Goal: Task Accomplishment & Management: Complete application form

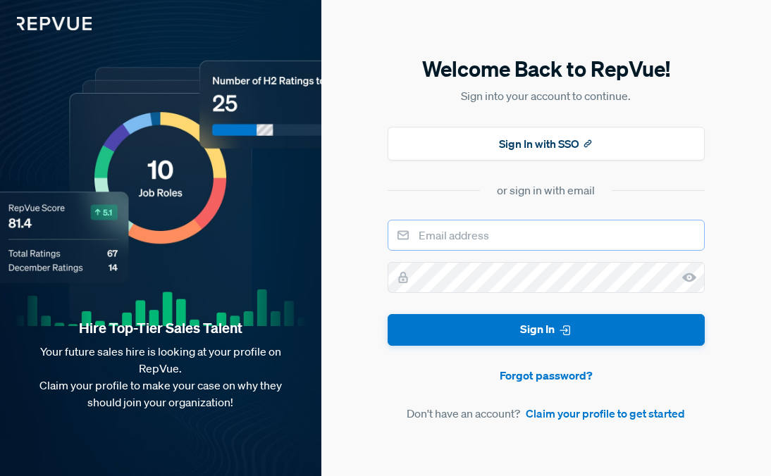
click at [469, 229] on input "email" at bounding box center [546, 235] width 317 height 31
type input "m"
click at [560, 420] on link "Claim your profile to get started" at bounding box center [605, 413] width 159 height 17
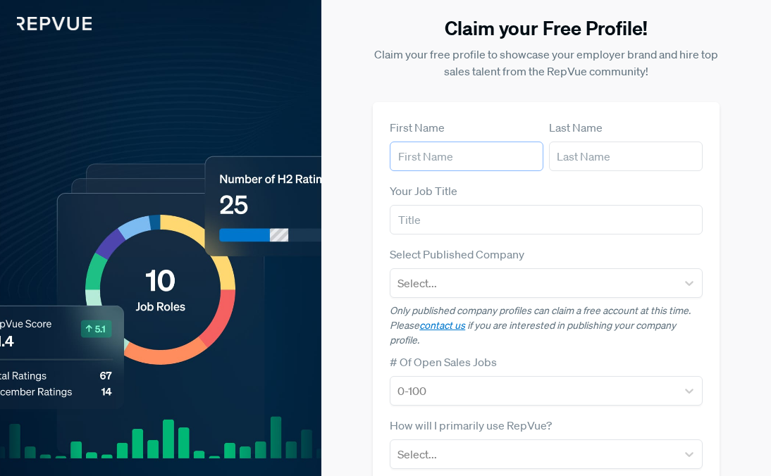
click at [475, 152] on input "text" at bounding box center [467, 157] width 154 height 30
type input "[PERSON_NAME]"
type input "B"
type input "[PERSON_NAME]"
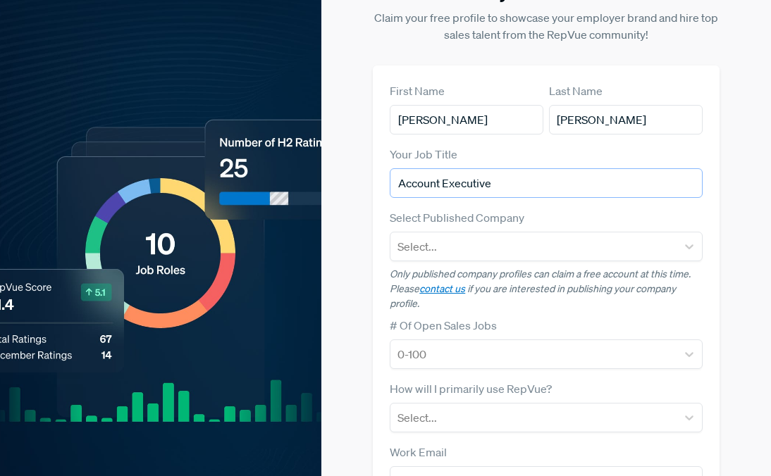
scroll to position [71, 0]
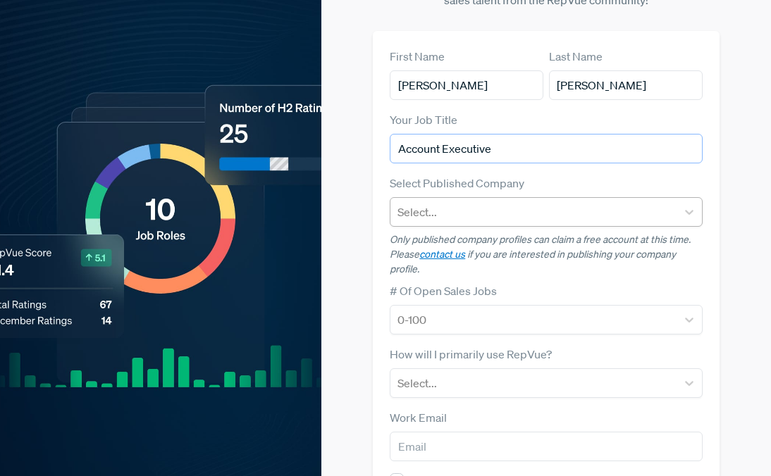
type input "Account Executive"
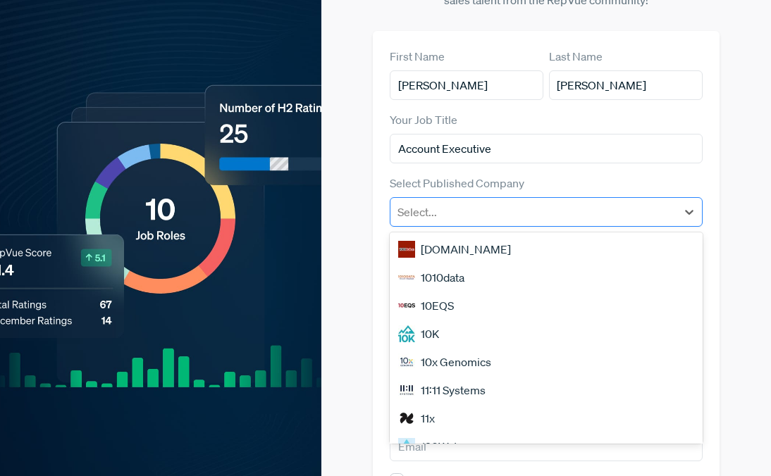
click at [480, 218] on div at bounding box center [532, 212] width 271 height 20
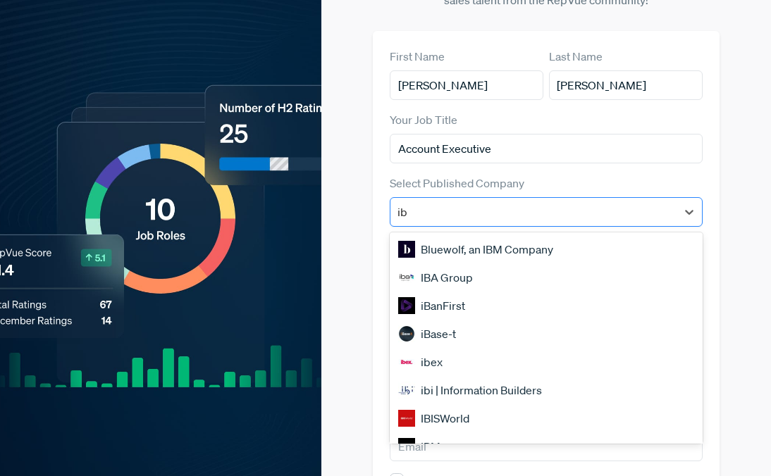
type input "ibm"
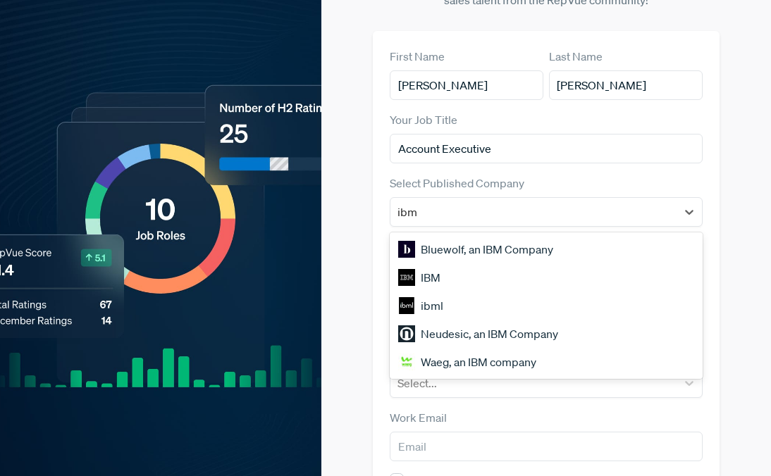
click at [478, 278] on div "IBM" at bounding box center [546, 278] width 312 height 28
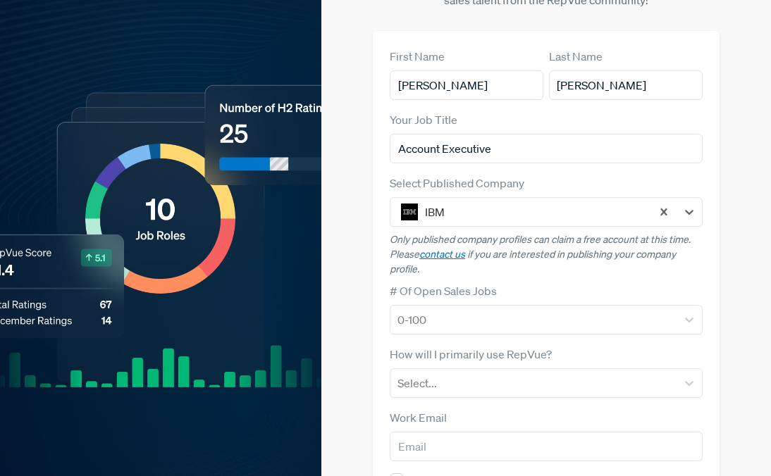
scroll to position [178, 0]
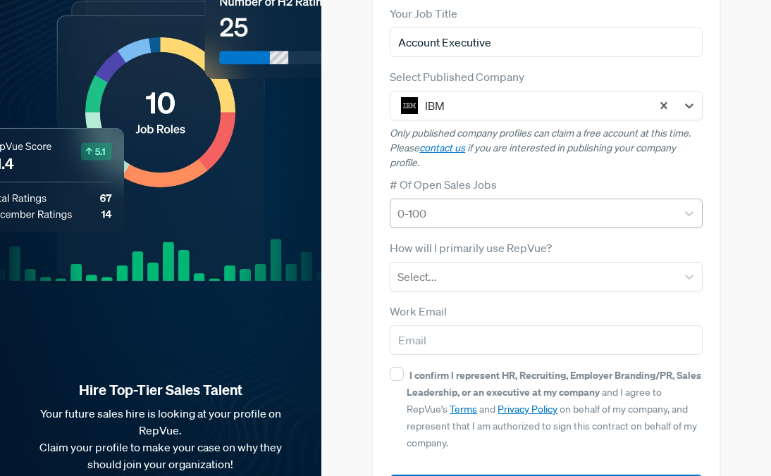
click at [444, 223] on div at bounding box center [532, 214] width 271 height 20
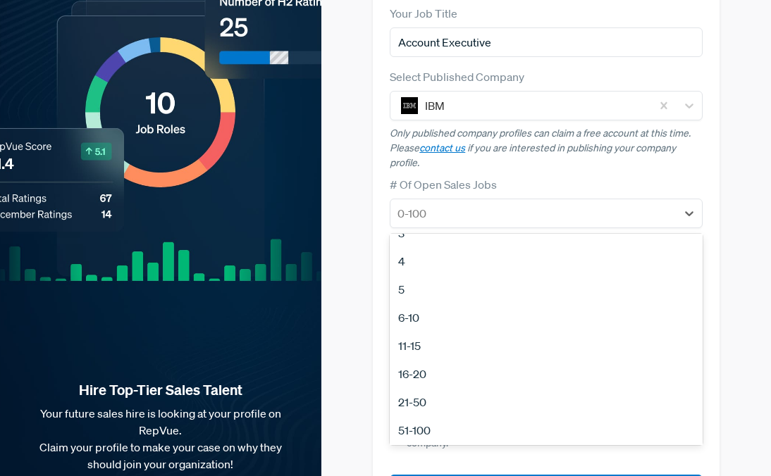
scroll to position [77, 0]
click at [413, 428] on div "51-100" at bounding box center [546, 428] width 312 height 28
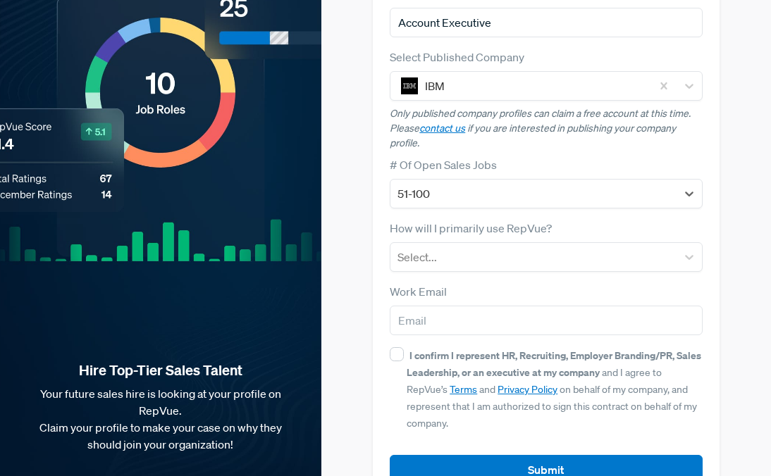
scroll to position [206, 0]
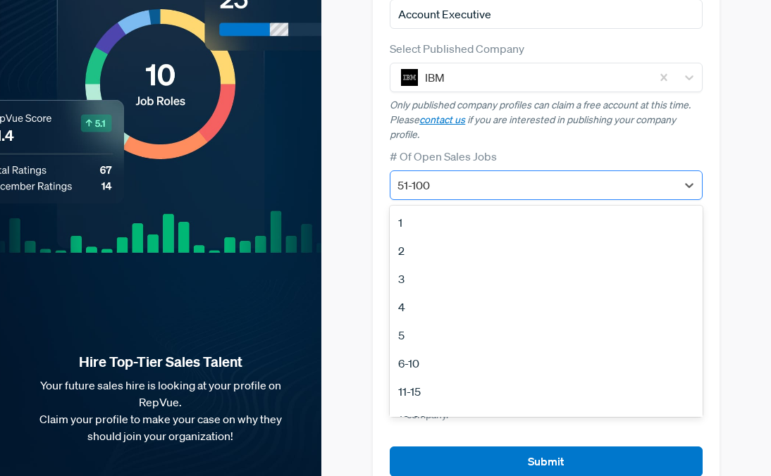
click at [462, 195] on div at bounding box center [532, 185] width 271 height 20
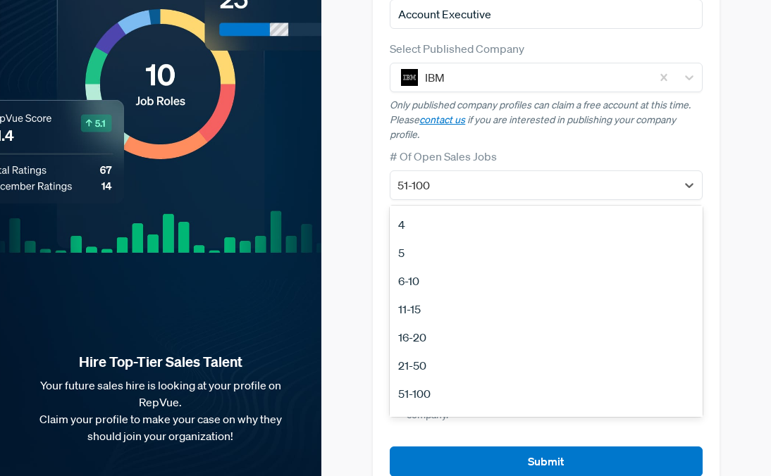
scroll to position [132, 0]
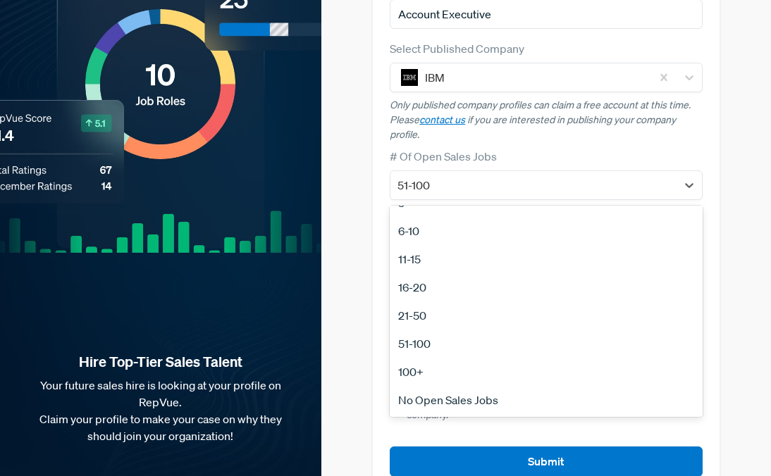
click at [421, 343] on div "51-100" at bounding box center [546, 344] width 312 height 28
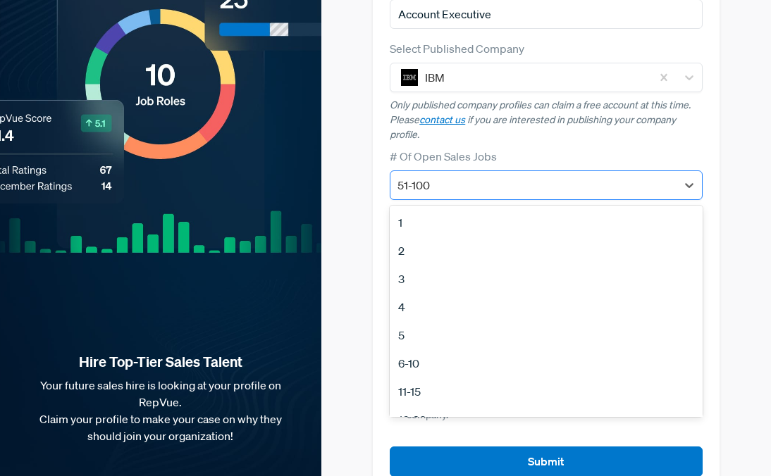
click at [457, 192] on div at bounding box center [532, 185] width 271 height 20
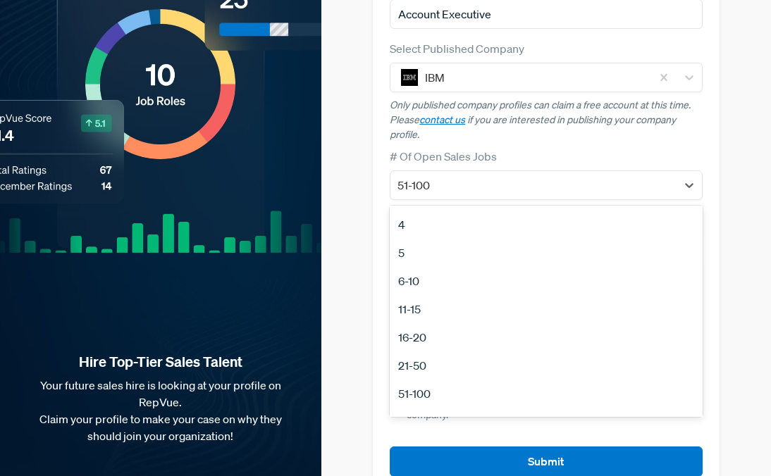
click at [431, 362] on div "21-50" at bounding box center [546, 366] width 312 height 28
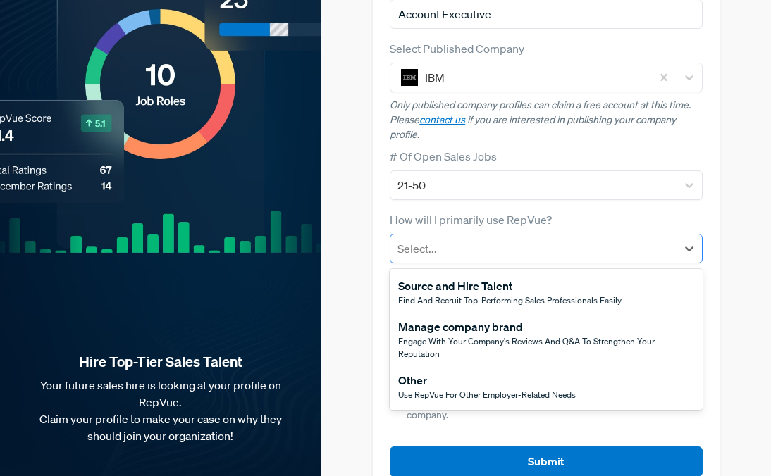
click at [455, 246] on div at bounding box center [532, 249] width 271 height 20
click at [445, 193] on div at bounding box center [532, 185] width 271 height 20
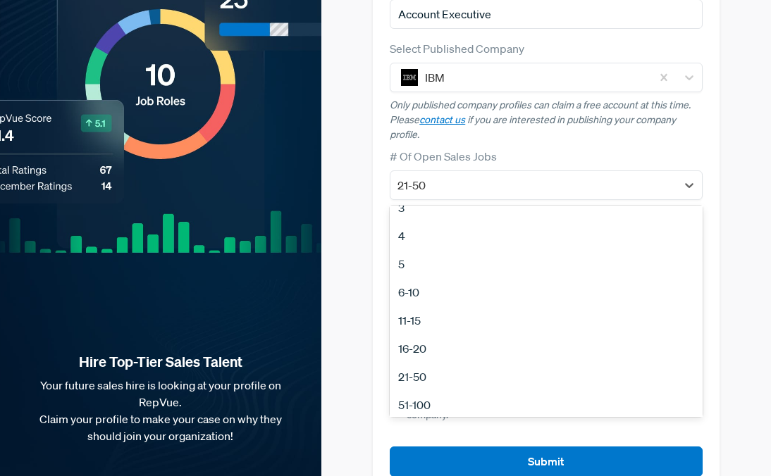
scroll to position [74, 0]
click at [424, 378] on div "21-50" at bounding box center [546, 374] width 312 height 28
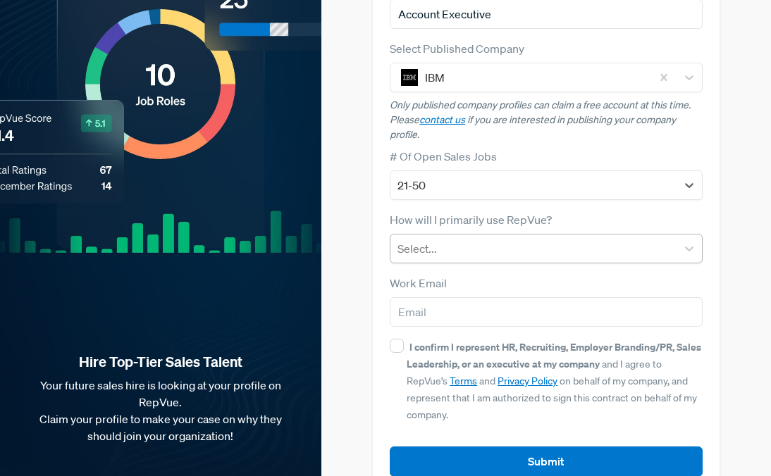
click at [452, 247] on div at bounding box center [532, 249] width 271 height 20
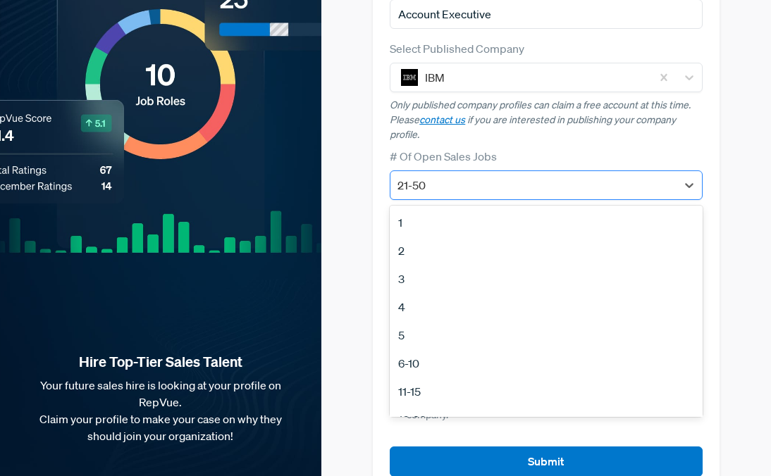
click at [455, 181] on div at bounding box center [532, 185] width 271 height 20
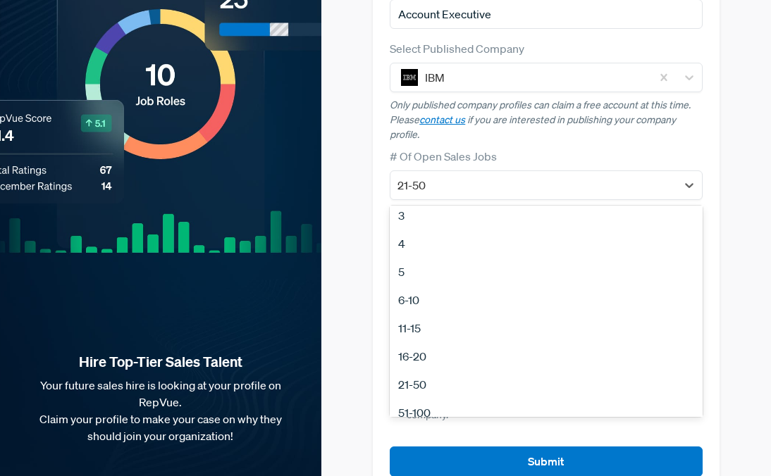
scroll to position [69, 0]
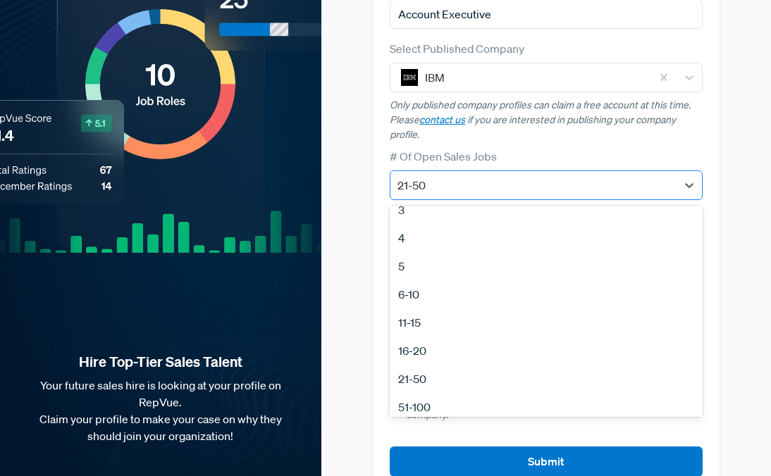
click at [481, 178] on div at bounding box center [532, 185] width 271 height 20
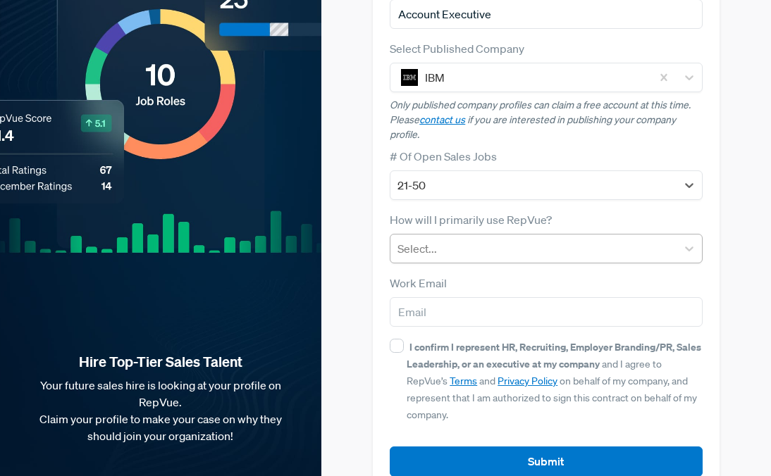
click at [474, 252] on div at bounding box center [532, 249] width 271 height 20
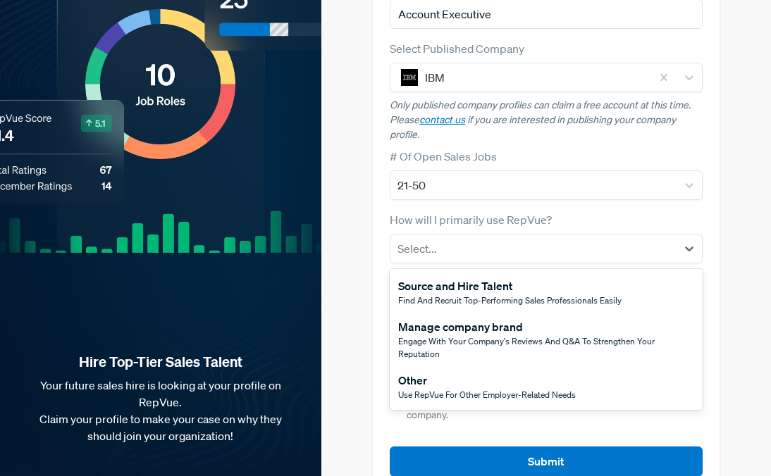
click at [450, 393] on span "Use RepVue for other employer-related needs" at bounding box center [487, 395] width 178 height 12
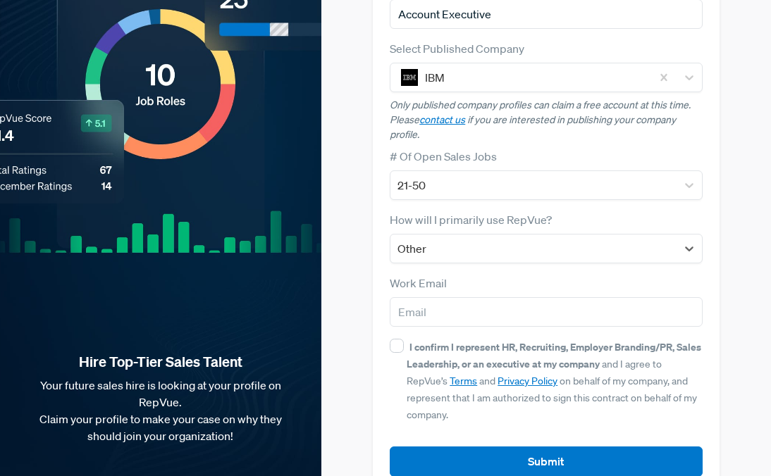
click at [455, 327] on form "First Name [PERSON_NAME] Last Name [PERSON_NAME] Your Job Title Account Executi…" at bounding box center [546, 195] width 312 height 564
click at [452, 321] on input "email" at bounding box center [546, 312] width 312 height 30
type input "[EMAIL_ADDRESS][DOMAIN_NAME]"
click at [400, 352] on input "I confirm I represent HR, Recruiting, Employer Branding/PR, Sales Leadership, o…" at bounding box center [397, 346] width 14 height 14
click at [400, 351] on input "I confirm I represent HR, Recruiting, Employer Branding/PR, Sales Leadership, o…" at bounding box center [397, 346] width 14 height 14
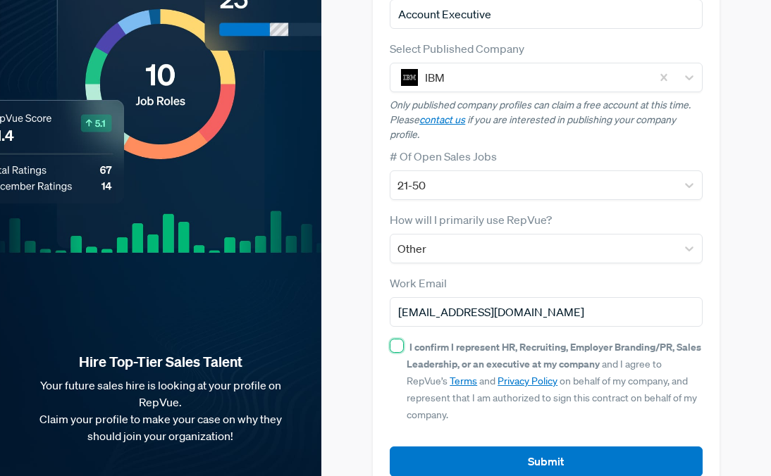
scroll to position [240, 0]
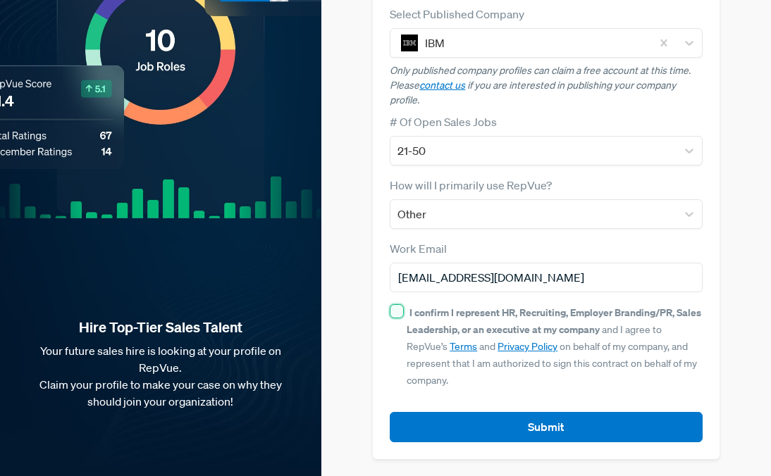
click at [403, 309] on input "I confirm I represent HR, Recruiting, Employer Branding/PR, Sales Leadership, o…" at bounding box center [397, 311] width 14 height 14
checkbox input "true"
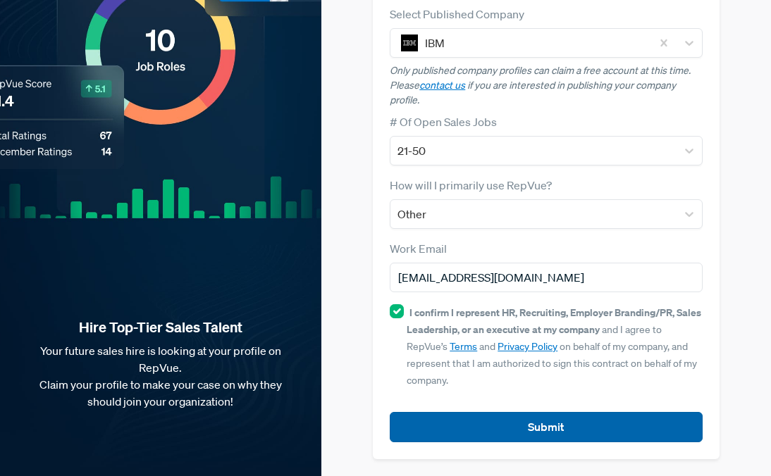
click at [453, 414] on button "Submit" at bounding box center [546, 427] width 312 height 30
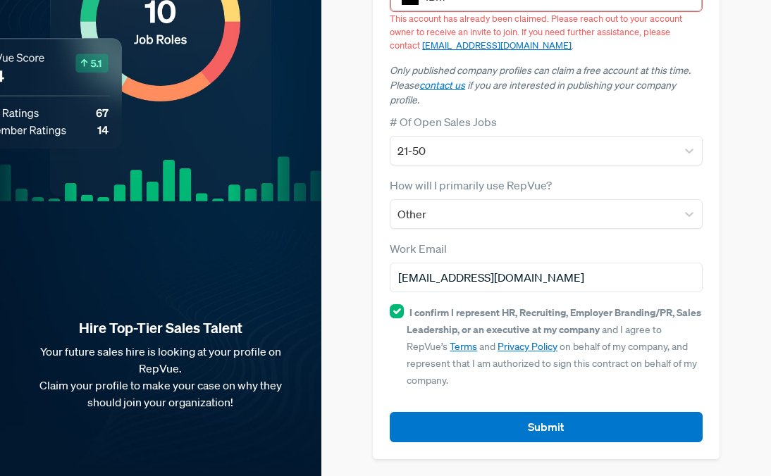
scroll to position [0, 0]
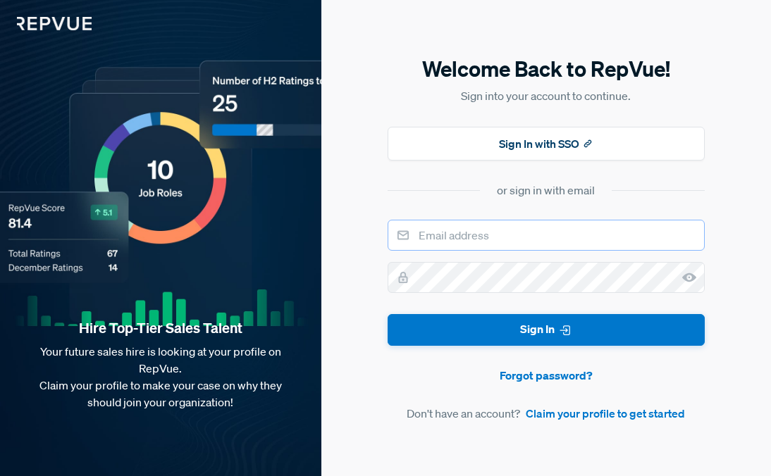
click at [481, 241] on input "email" at bounding box center [546, 235] width 317 height 31
type input "[EMAIL_ADDRESS][DOMAIN_NAME]"
click at [388, 314] on button "Sign In" at bounding box center [546, 330] width 317 height 32
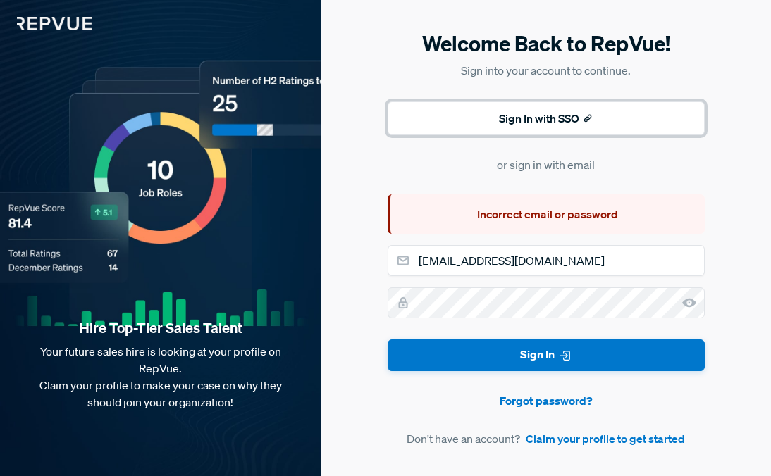
click at [520, 118] on button "Sign In with SSO" at bounding box center [546, 118] width 317 height 34
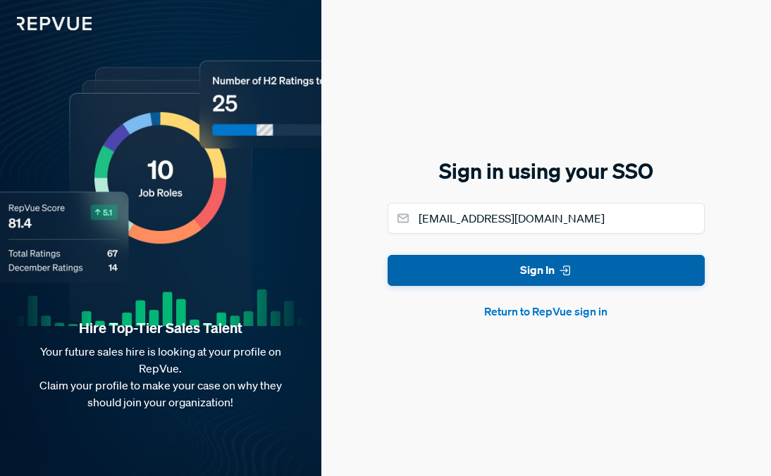
click at [522, 262] on button "Sign In" at bounding box center [546, 271] width 317 height 32
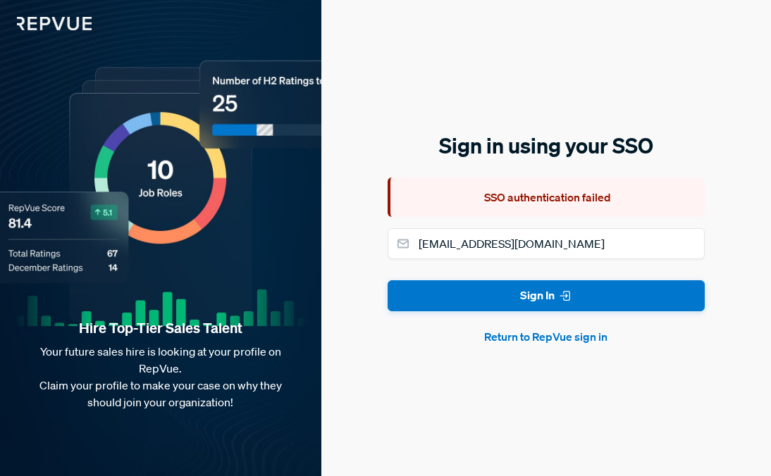
click at [510, 338] on button "Return to RepVue sign in" at bounding box center [546, 336] width 317 height 17
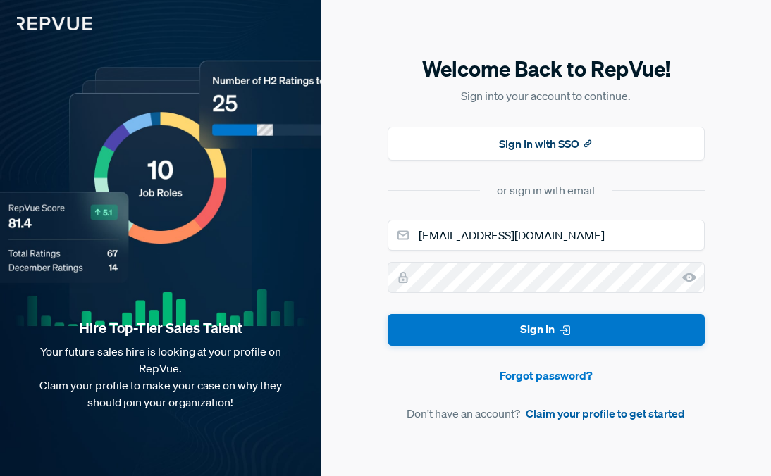
click at [549, 412] on link "Claim your profile to get started" at bounding box center [605, 413] width 159 height 17
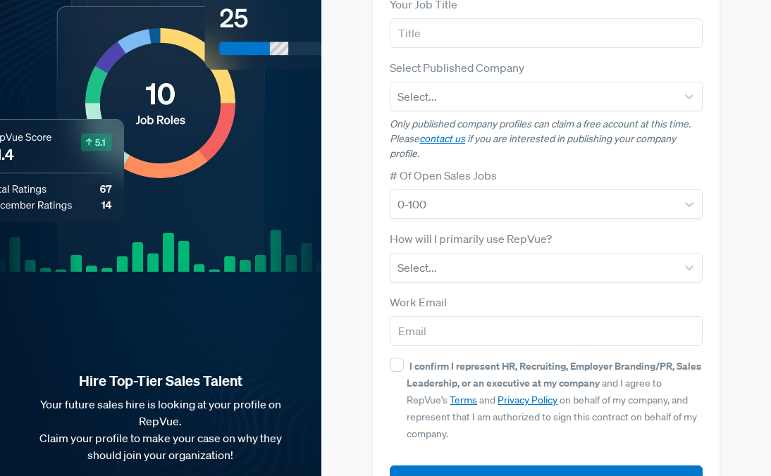
scroll to position [197, 0]
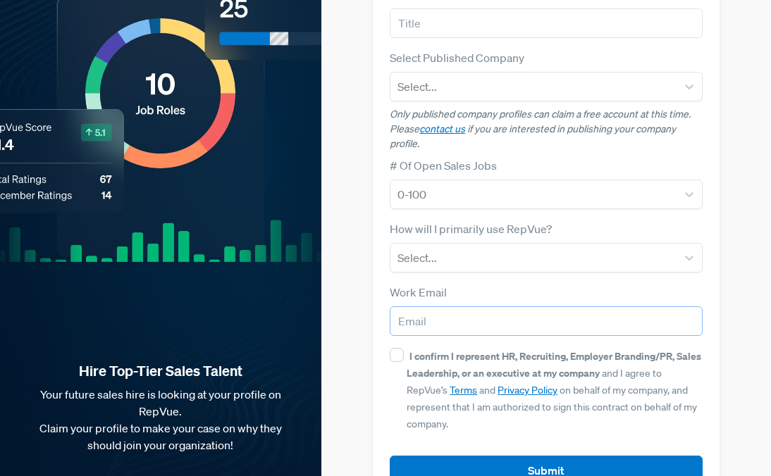
click at [464, 319] on input "email" at bounding box center [546, 322] width 312 height 30
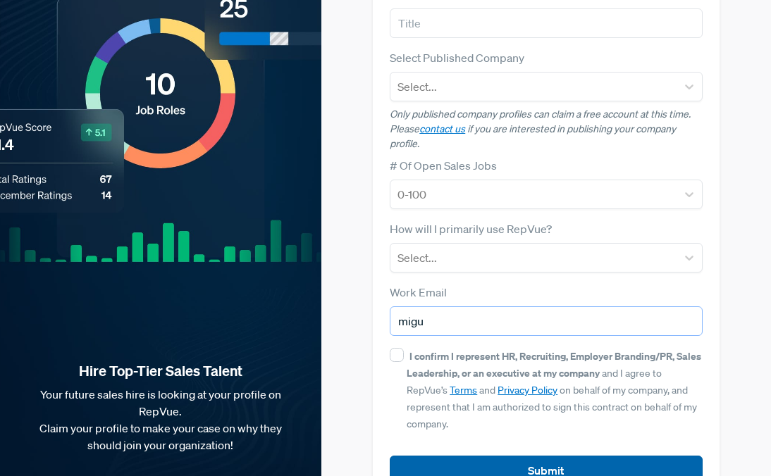
type input "migu"
